Goal: Information Seeking & Learning: Learn about a topic

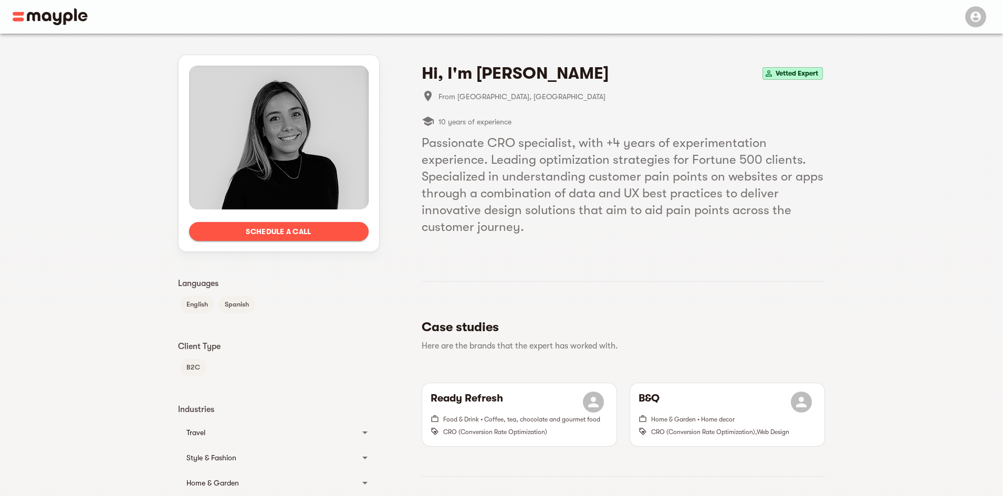
click at [54, 15] on img at bounding box center [50, 16] width 75 height 17
click at [459, 189] on h5 "Passionate CRO specialist, with +4 years of experimentation experience. Leading…" at bounding box center [623, 184] width 403 height 101
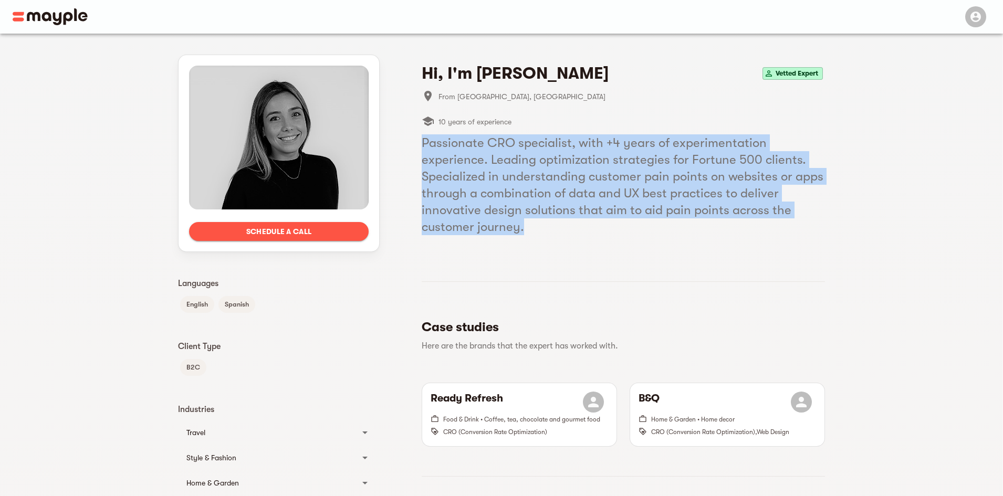
click at [459, 189] on h5 "Passionate CRO specialist, with +4 years of experimentation experience. Leading…" at bounding box center [623, 184] width 403 height 101
click at [533, 219] on h5 "Passionate CRO specialist, with +4 years of experimentation experience. Leading…" at bounding box center [623, 184] width 403 height 101
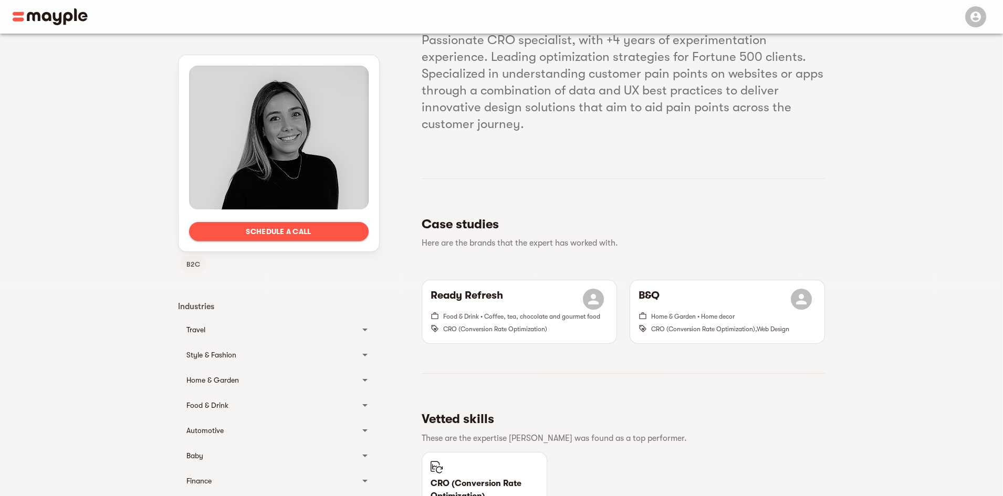
scroll to position [142, 0]
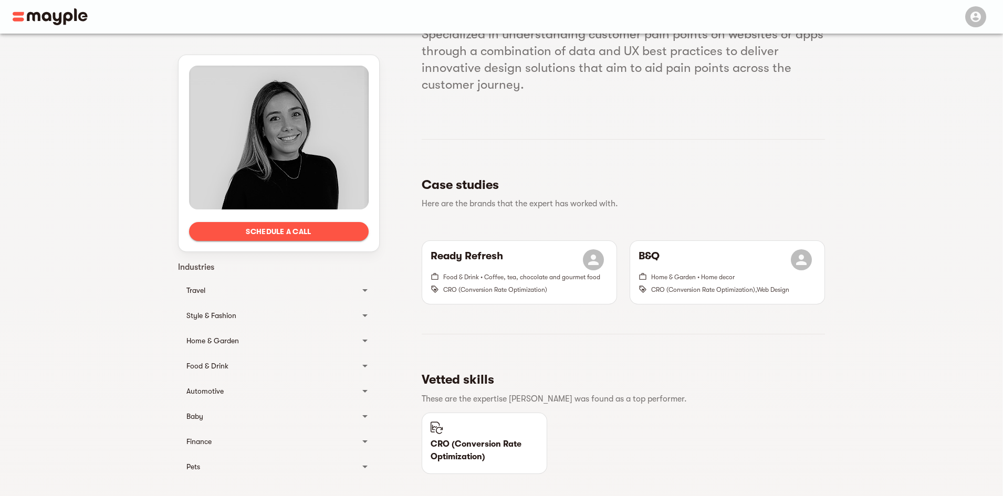
click at [465, 460] on p "CRO (Conversion Rate Optimization)" at bounding box center [485, 450] width 108 height 25
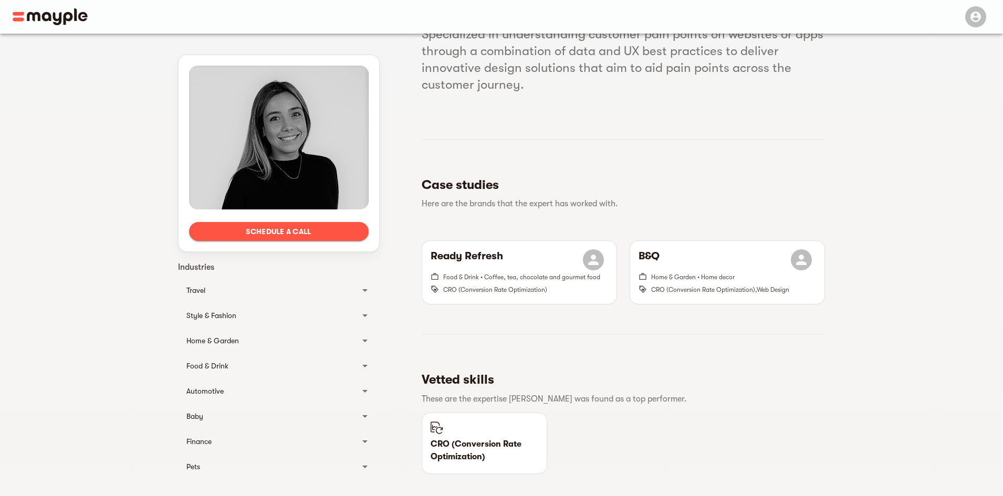
click at [465, 447] on p "CRO (Conversion Rate Optimization)" at bounding box center [485, 450] width 108 height 25
click at [779, 170] on li "Case studies Here are the brands that the expert has worked with." at bounding box center [623, 193] width 403 height 48
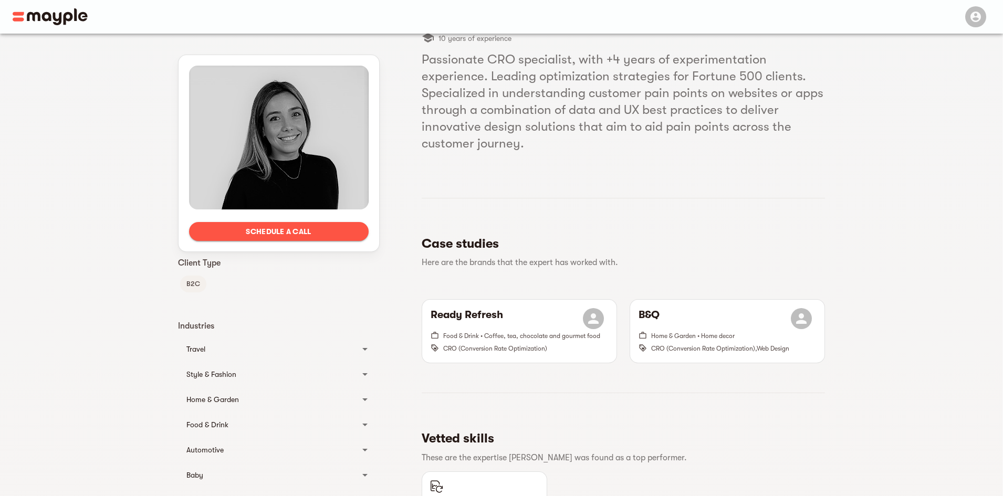
scroll to position [82, 0]
click at [705, 138] on h5 "Passionate CRO specialist, with +4 years of experimentation experience. Leading…" at bounding box center [623, 102] width 403 height 101
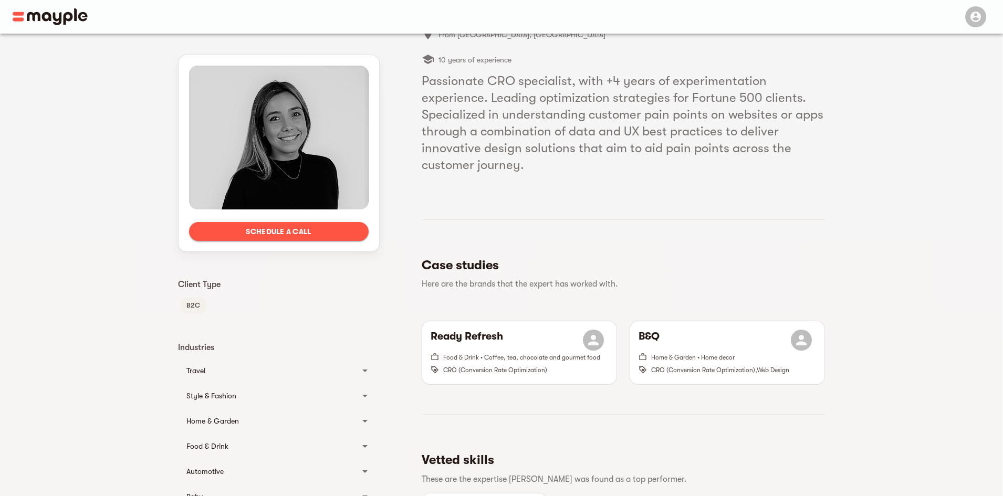
scroll to position [60, 0]
click at [705, 138] on h5 "Passionate CRO specialist, with +4 years of experimentation experience. Leading…" at bounding box center [623, 124] width 403 height 101
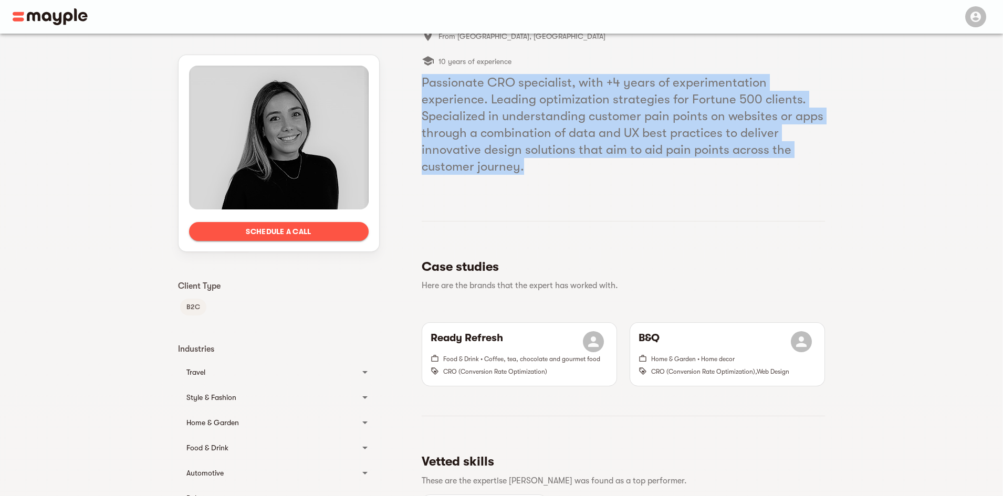
click at [705, 138] on h5 "Passionate CRO specialist, with +4 years of experimentation experience. Leading…" at bounding box center [623, 124] width 403 height 101
click at [636, 178] on div "Hi, I'm [PERSON_NAME] Vetted Expert From [GEOGRAPHIC_DATA], [GEOGRAPHIC_DATA] 1…" at bounding box center [623, 479] width 403 height 971
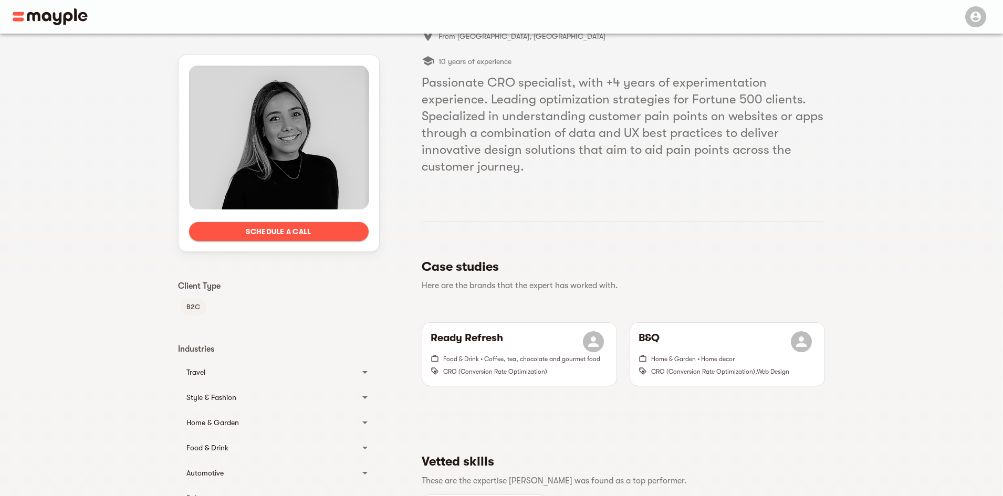
click at [281, 365] on div "Travel" at bounding box center [279, 372] width 202 height 25
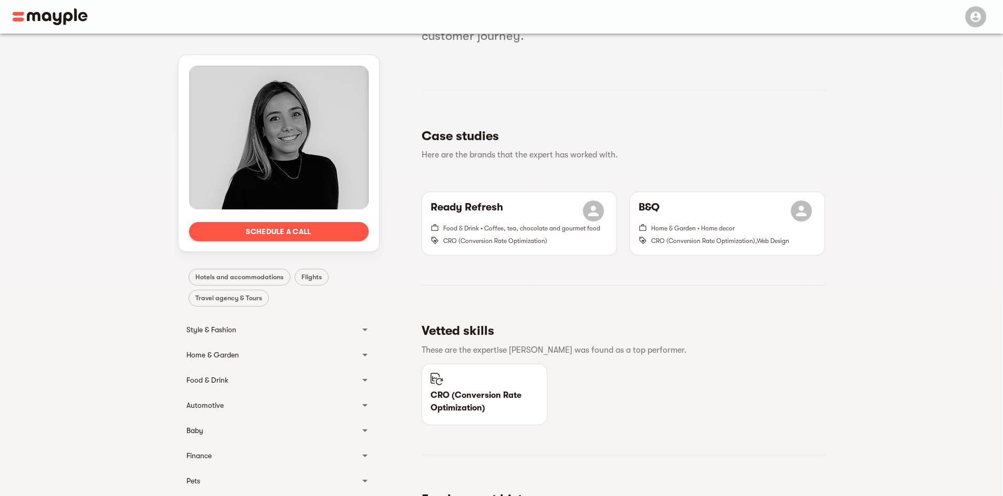
scroll to position [192, 0]
click at [259, 320] on div "Style & Fashion" at bounding box center [279, 329] width 202 height 25
